Goal: Share content: Share content

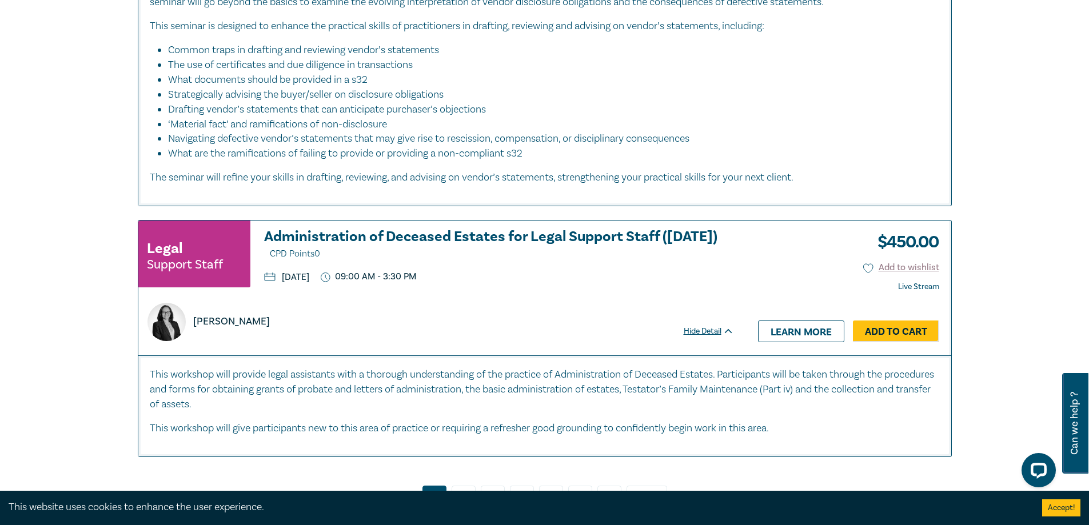
scroll to position [5486, 0]
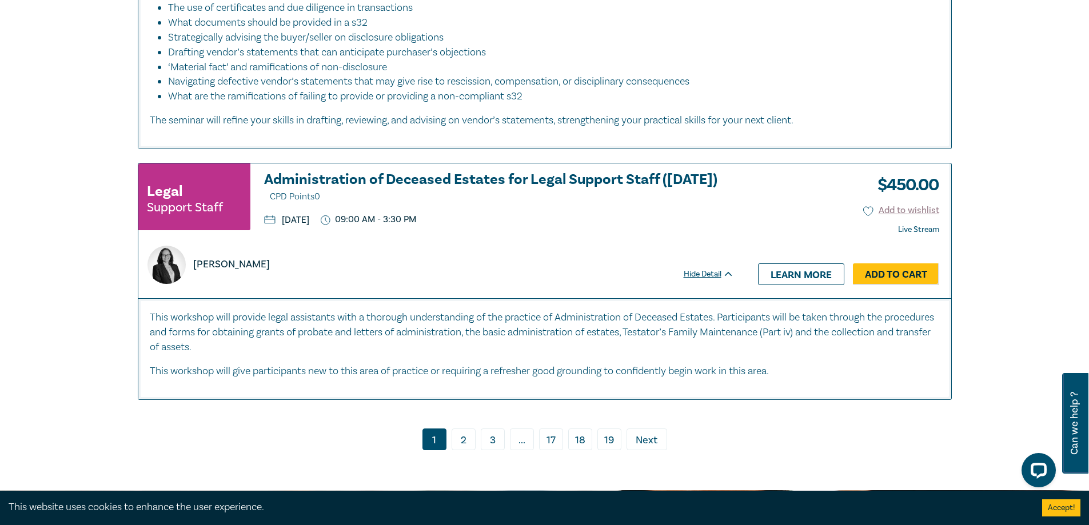
click at [460, 430] on link "2" at bounding box center [463, 440] width 24 height 22
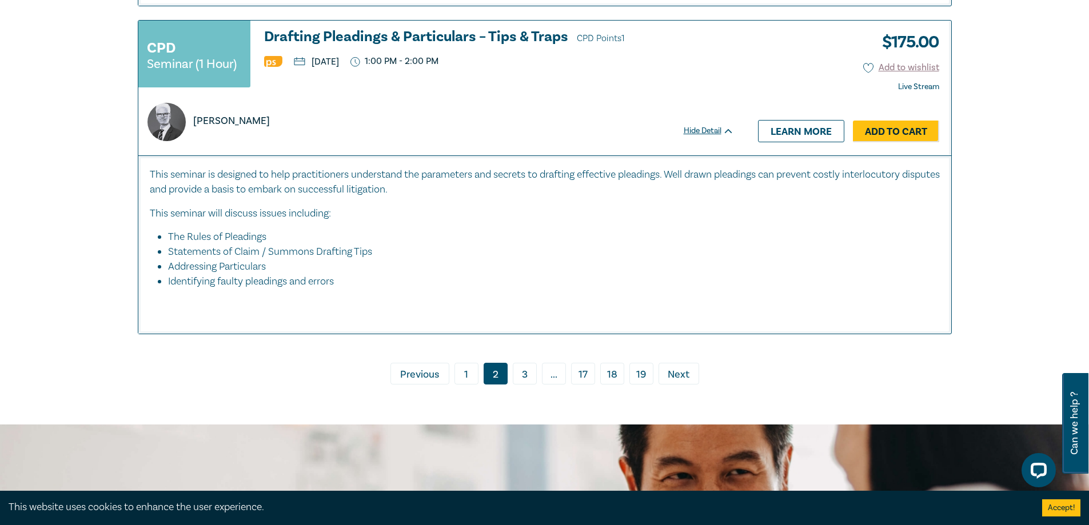
scroll to position [4457, 0]
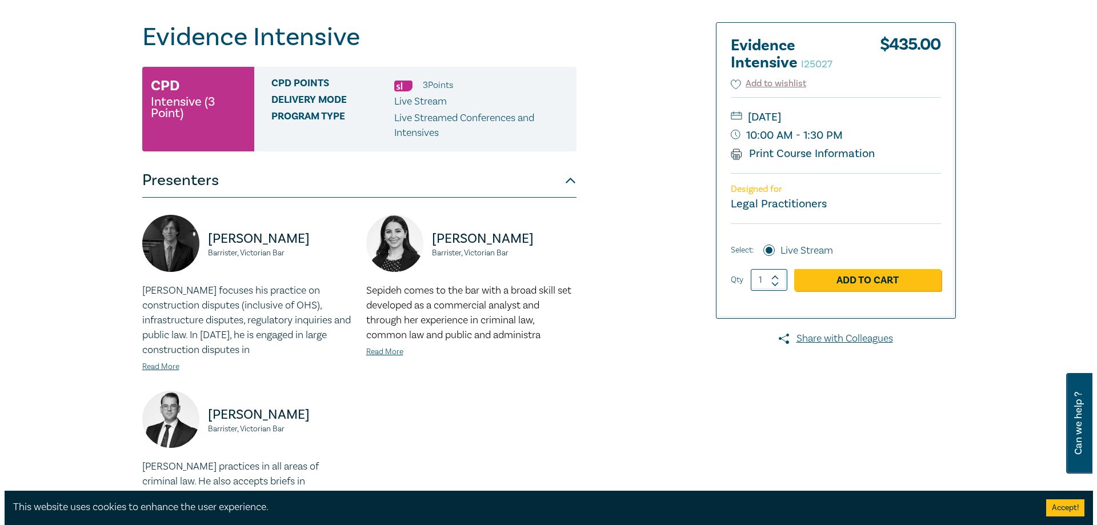
scroll to position [114, 0]
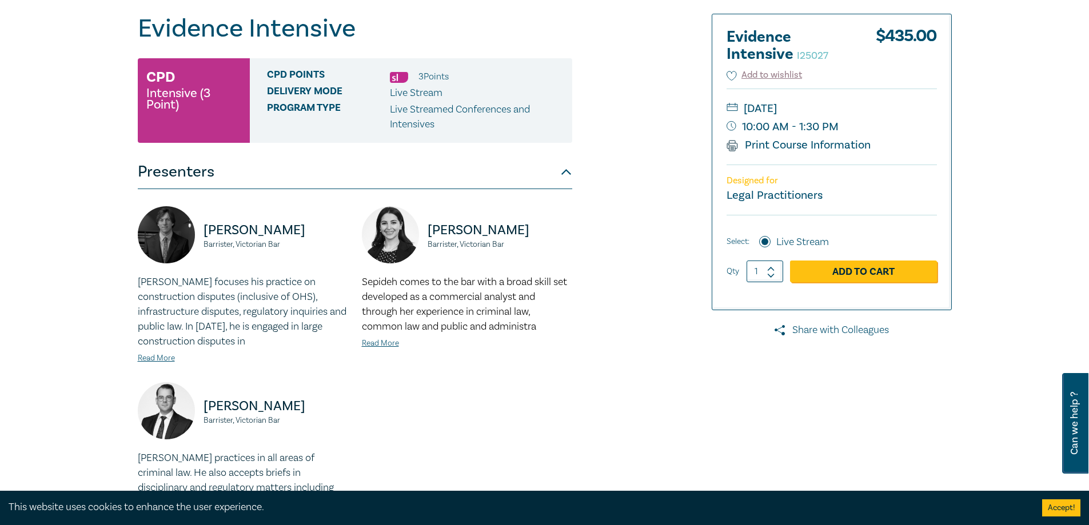
click at [829, 327] on link "Share with Colleagues" at bounding box center [831, 330] width 240 height 15
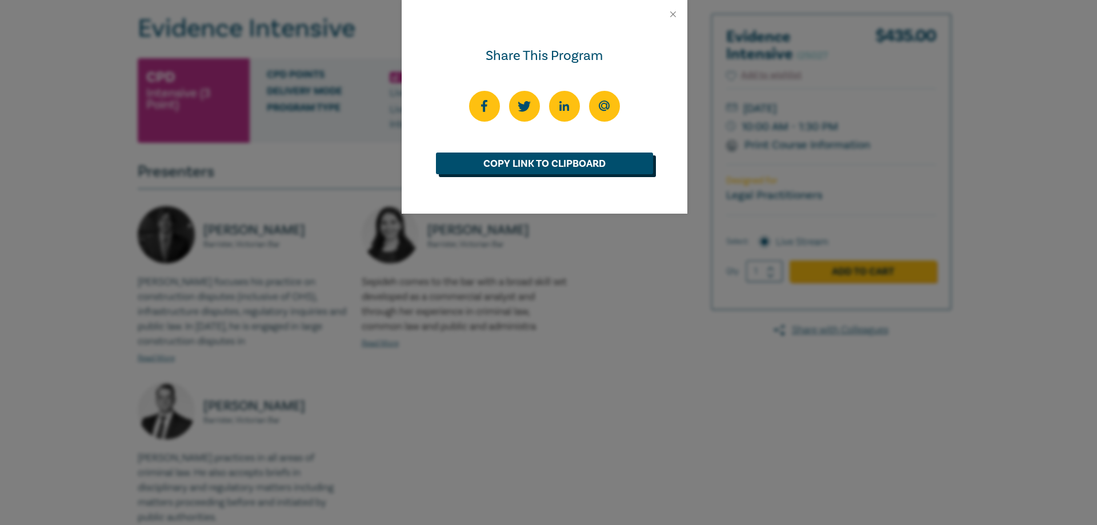
click at [534, 172] on link "Copy Link to Clipboard" at bounding box center [544, 164] width 217 height 22
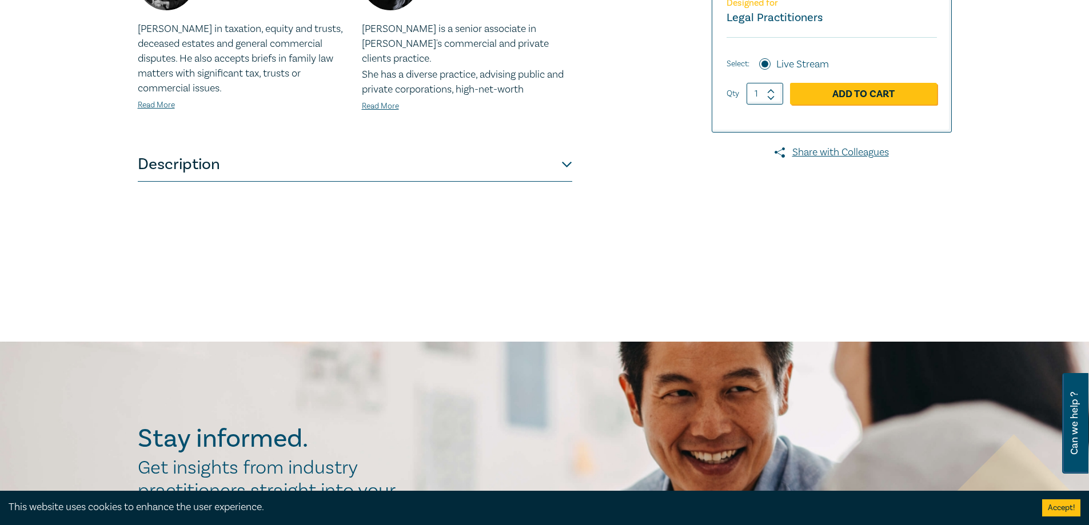
scroll to position [457, 0]
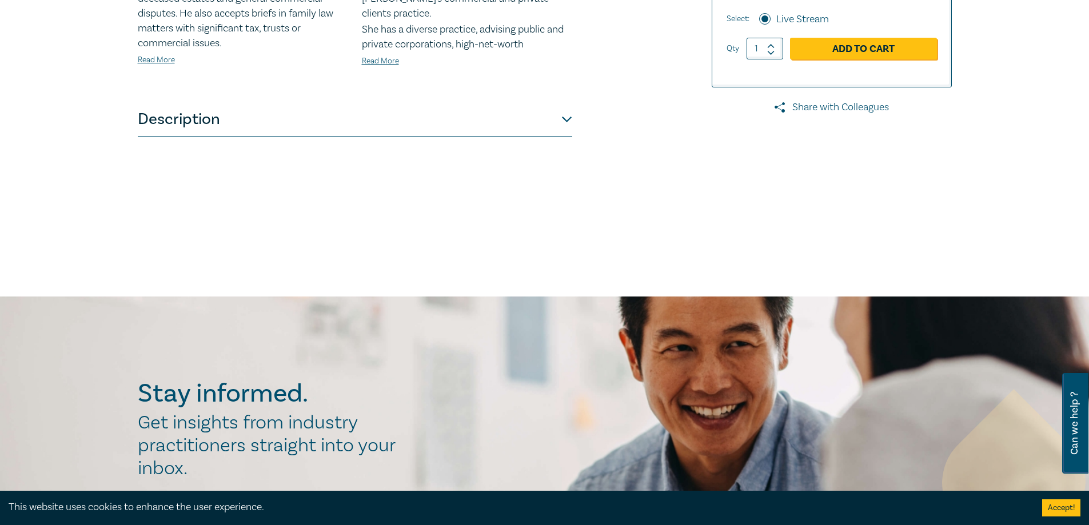
click at [819, 106] on link "Share with Colleagues" at bounding box center [831, 107] width 240 height 15
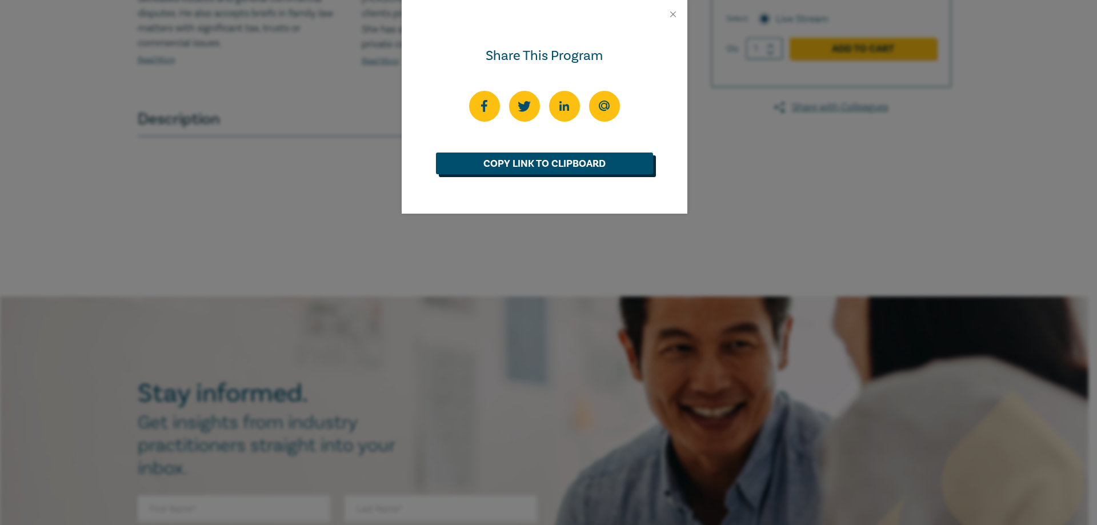
click at [598, 170] on link "Copy Link to Clipboard" at bounding box center [544, 164] width 217 height 22
click at [217, 179] on div "Share This Program Copied" at bounding box center [548, 262] width 1097 height 525
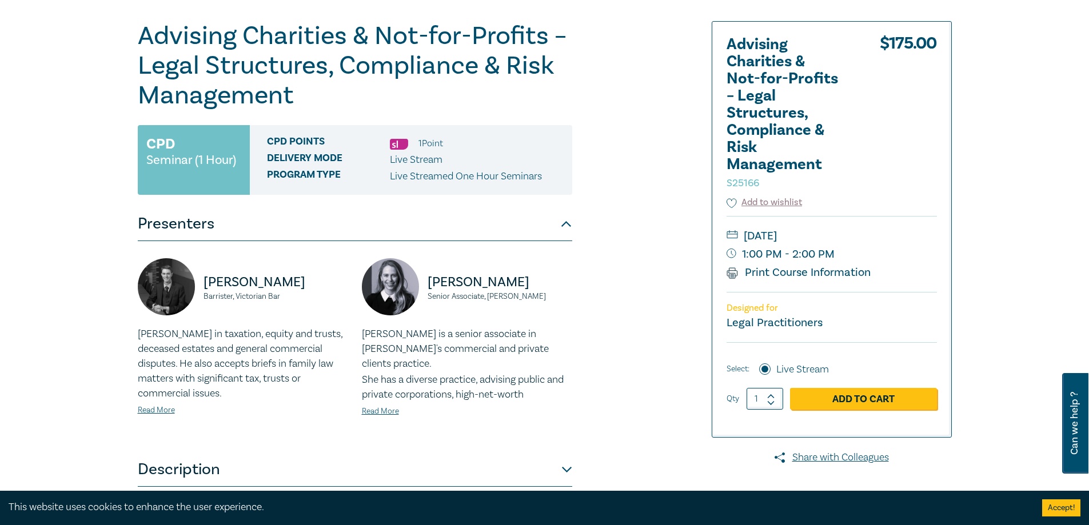
scroll to position [114, 0]
